Goal: Task Accomplishment & Management: Use online tool/utility

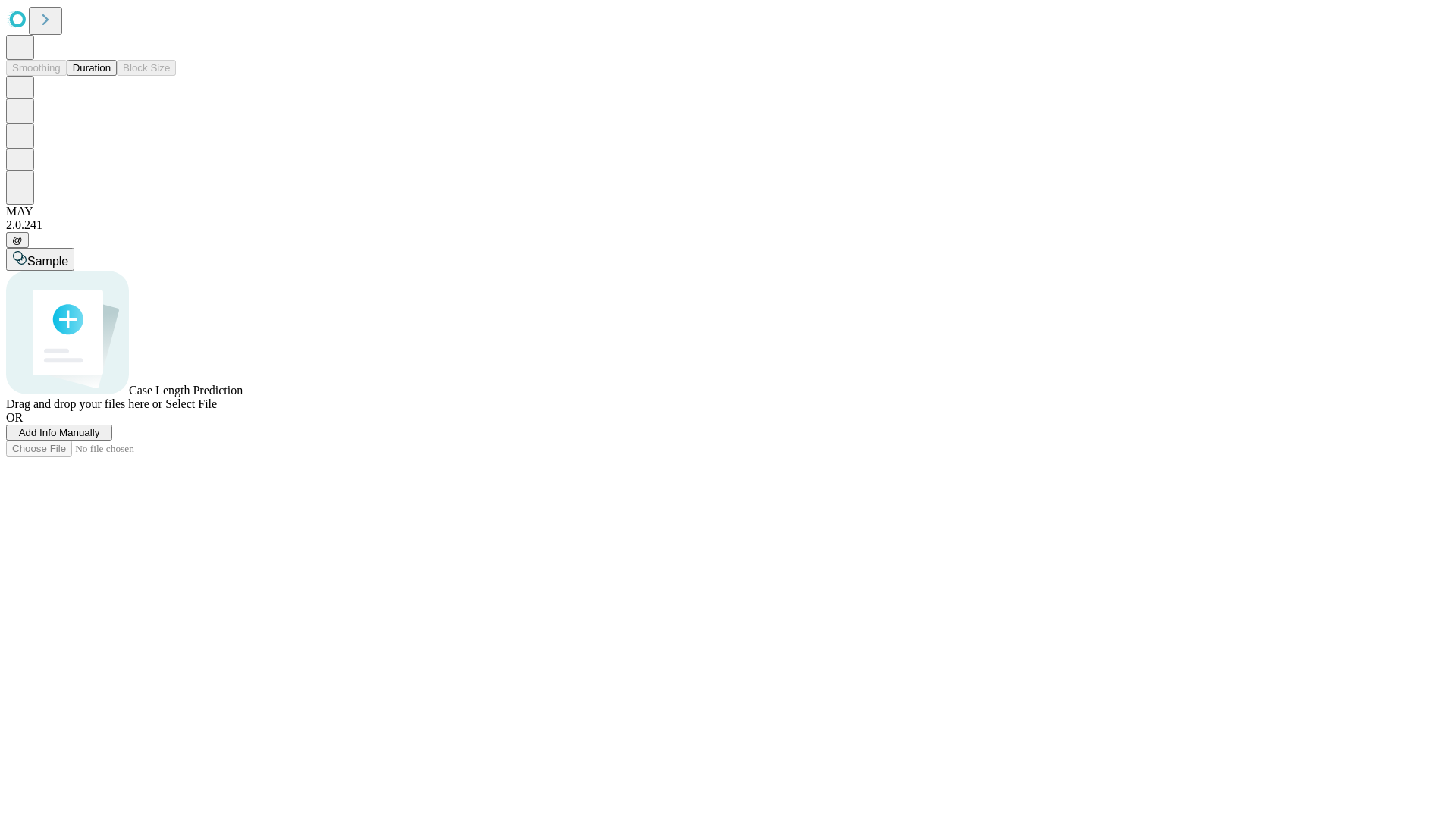
click at [111, 76] on button "Duration" at bounding box center [92, 68] width 50 height 16
click at [217, 411] on span "Select File" at bounding box center [191, 404] width 52 height 13
